Goal: Navigation & Orientation: Find specific page/section

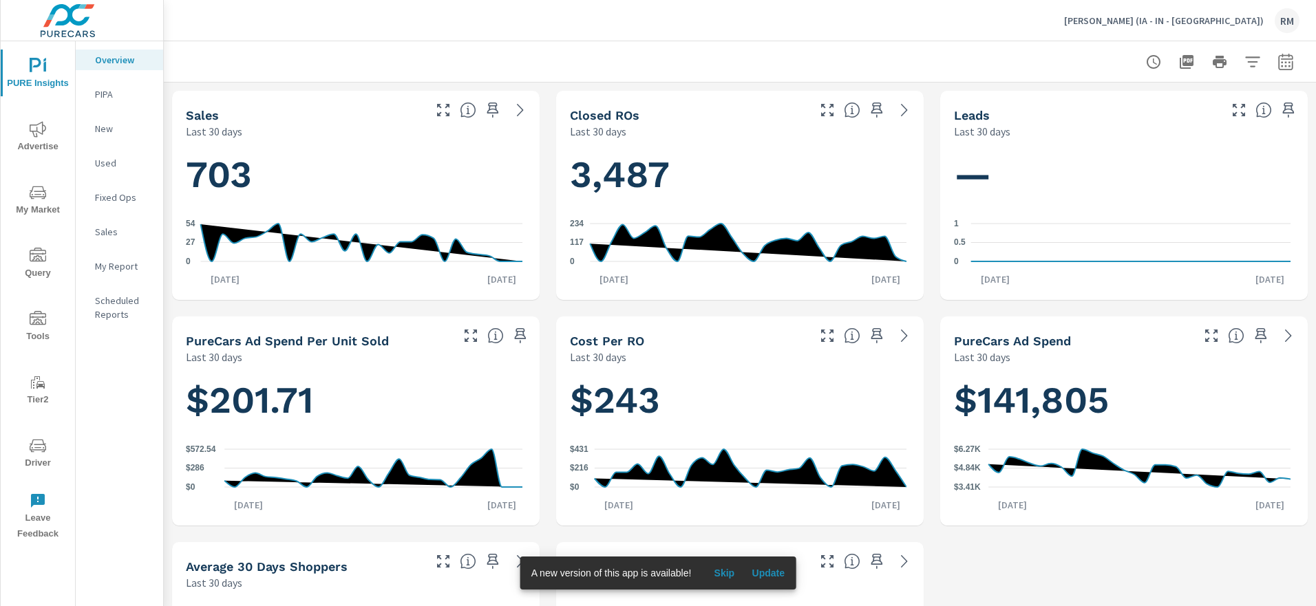
scroll to position [1, 0]
click at [42, 142] on span "Advertise" at bounding box center [38, 138] width 66 height 34
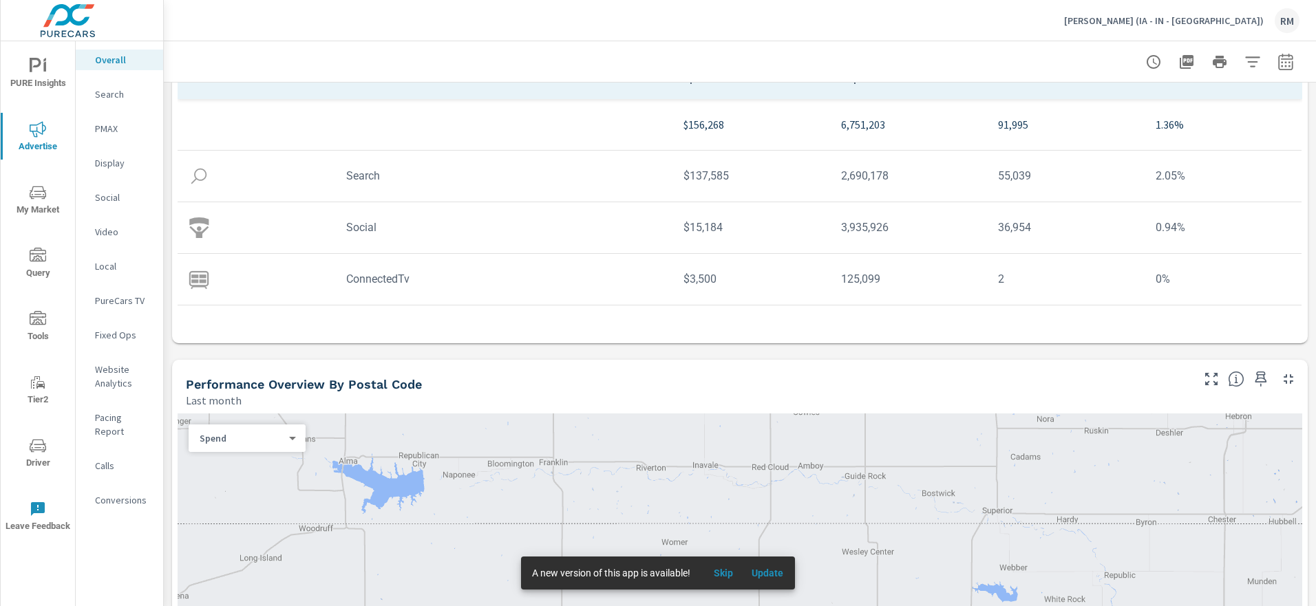
scroll to position [328, 0]
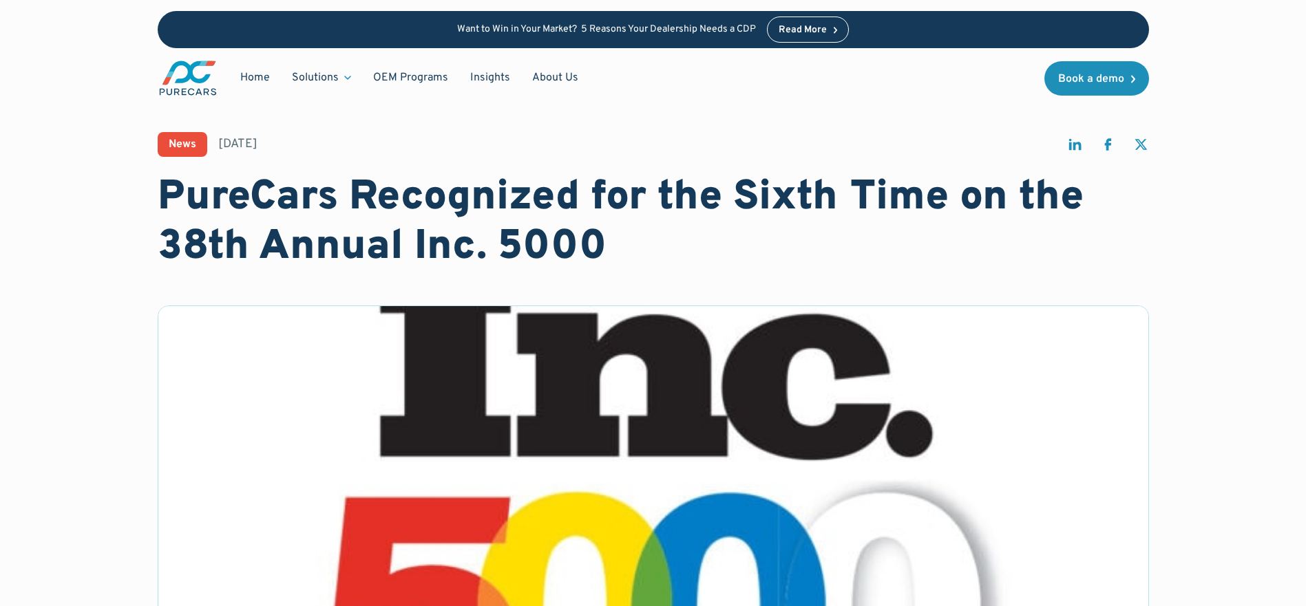
scroll to position [294, 0]
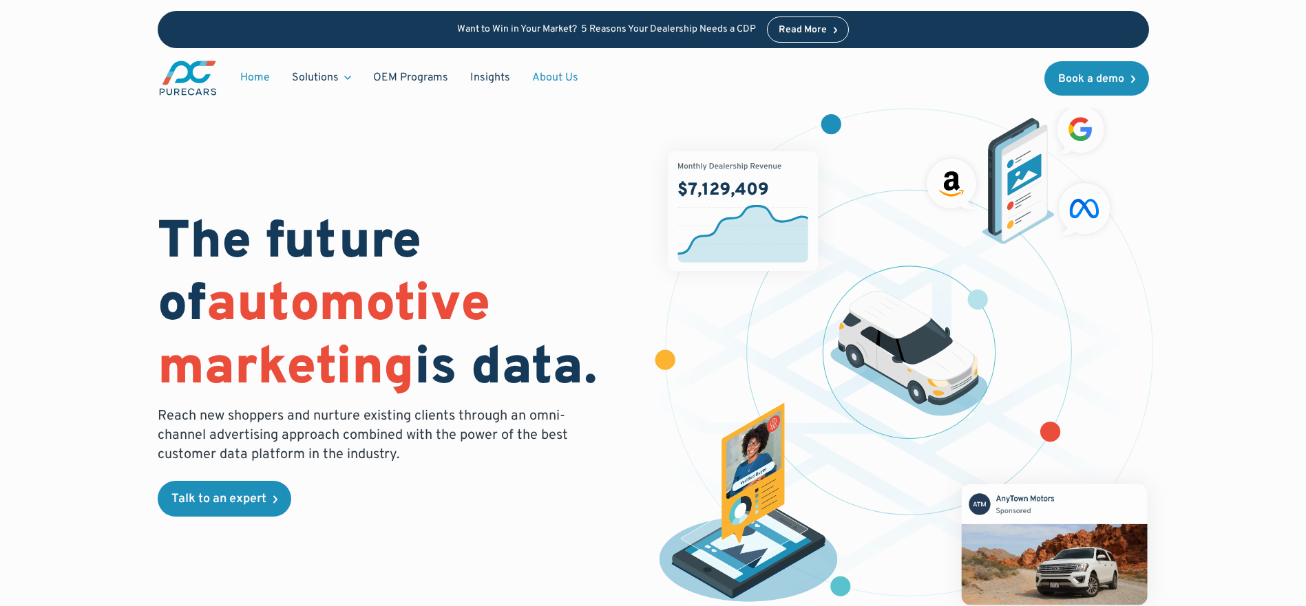
click at [547, 78] on link "About Us" at bounding box center [555, 78] width 68 height 26
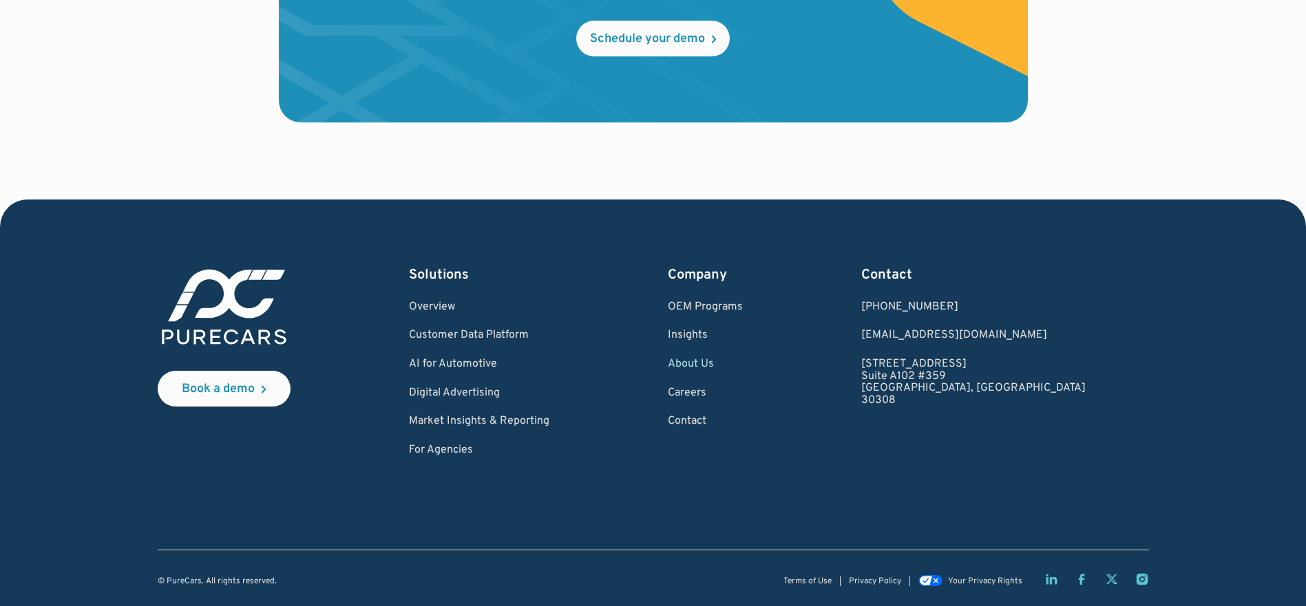
scroll to position [4085, 0]
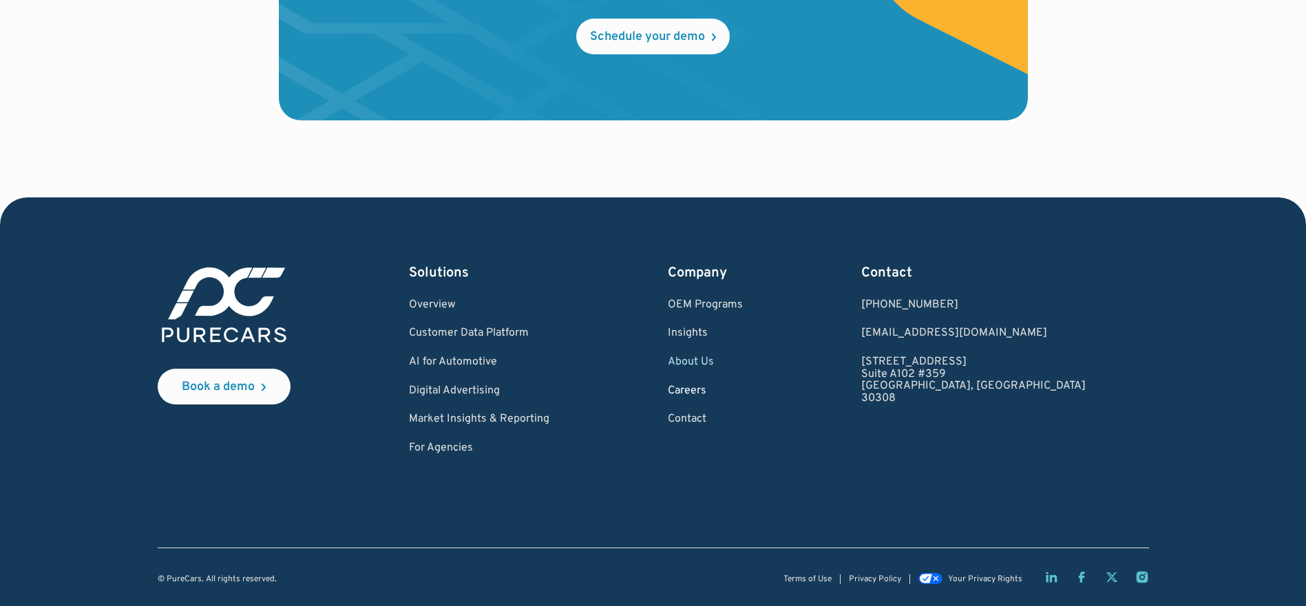
click at [740, 390] on link "Careers" at bounding box center [705, 391] width 75 height 12
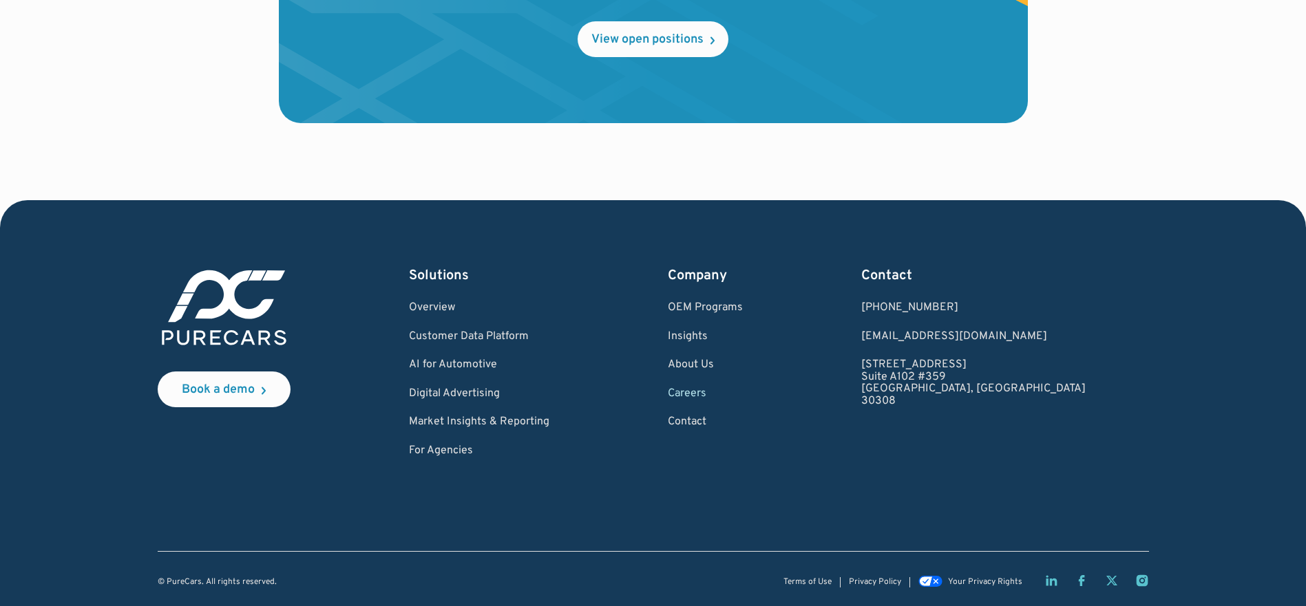
scroll to position [1151, 0]
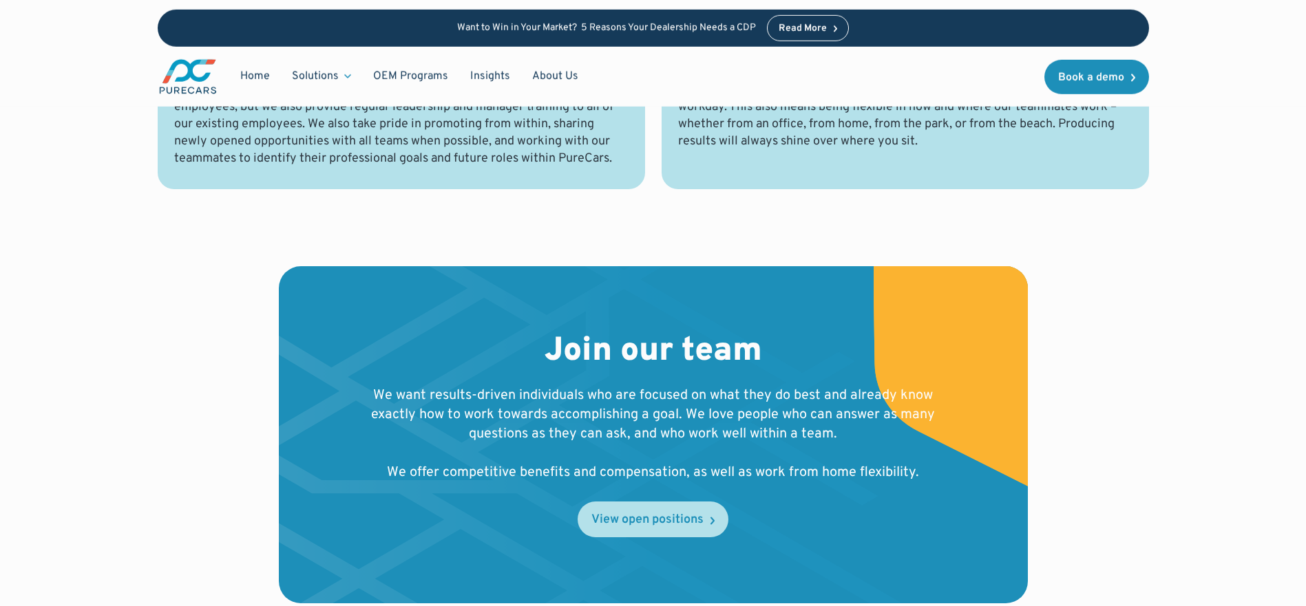
click at [663, 518] on div "View open positions" at bounding box center [647, 520] width 112 height 12
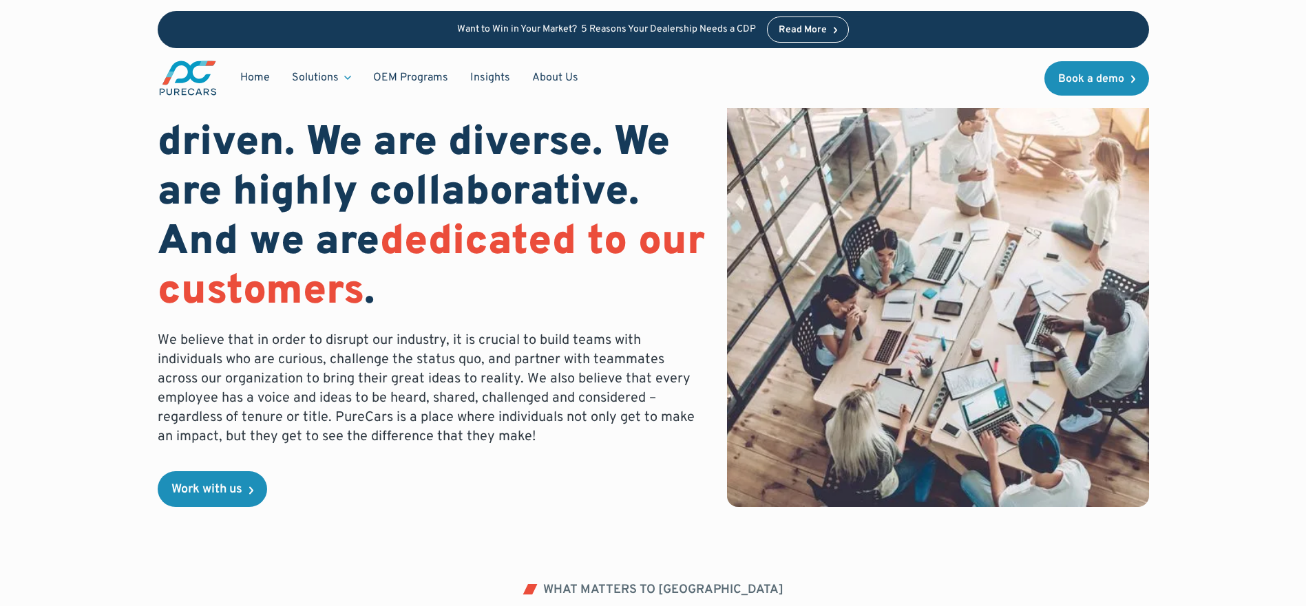
scroll to position [0, 0]
